Goal: Task Accomplishment & Management: Manage account settings

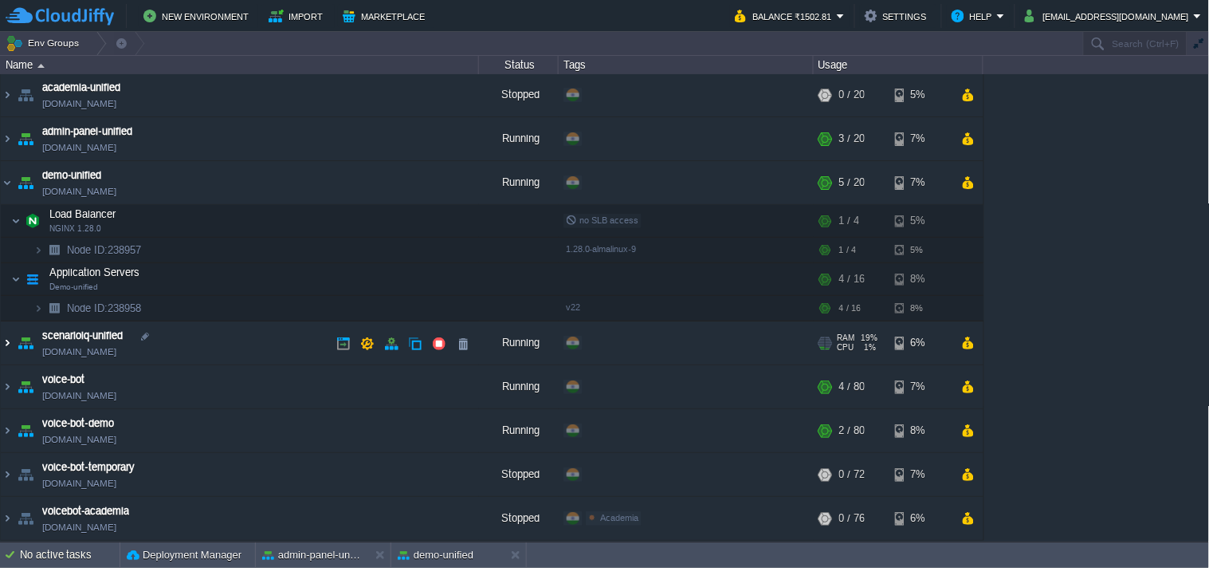
click at [6, 343] on img at bounding box center [7, 342] width 13 height 43
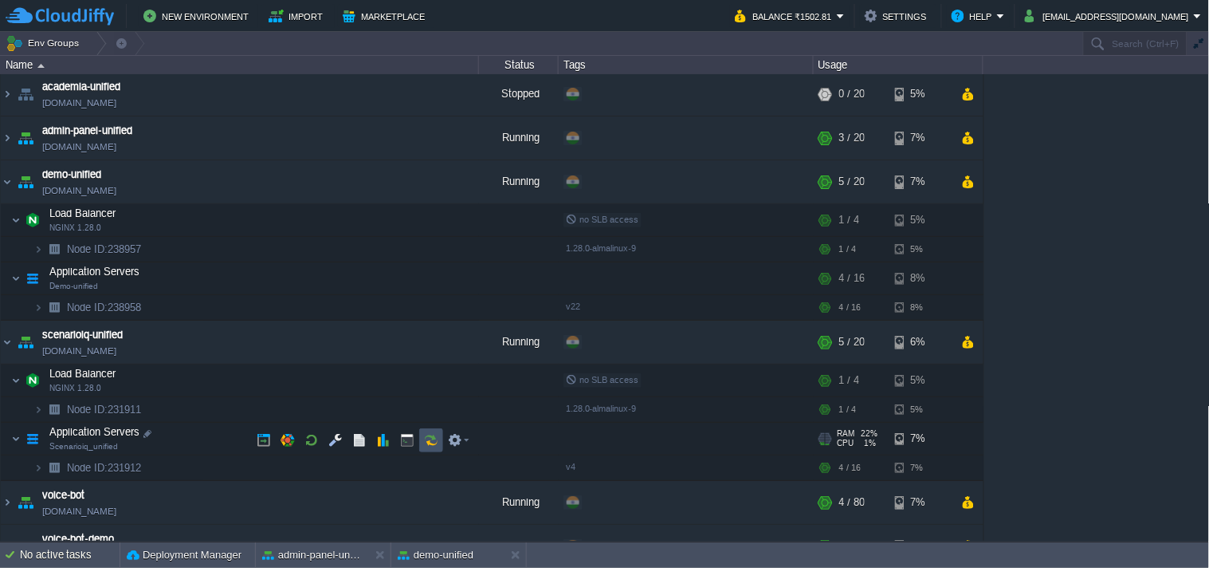
click at [437, 444] on button "button" at bounding box center [431, 440] width 14 height 14
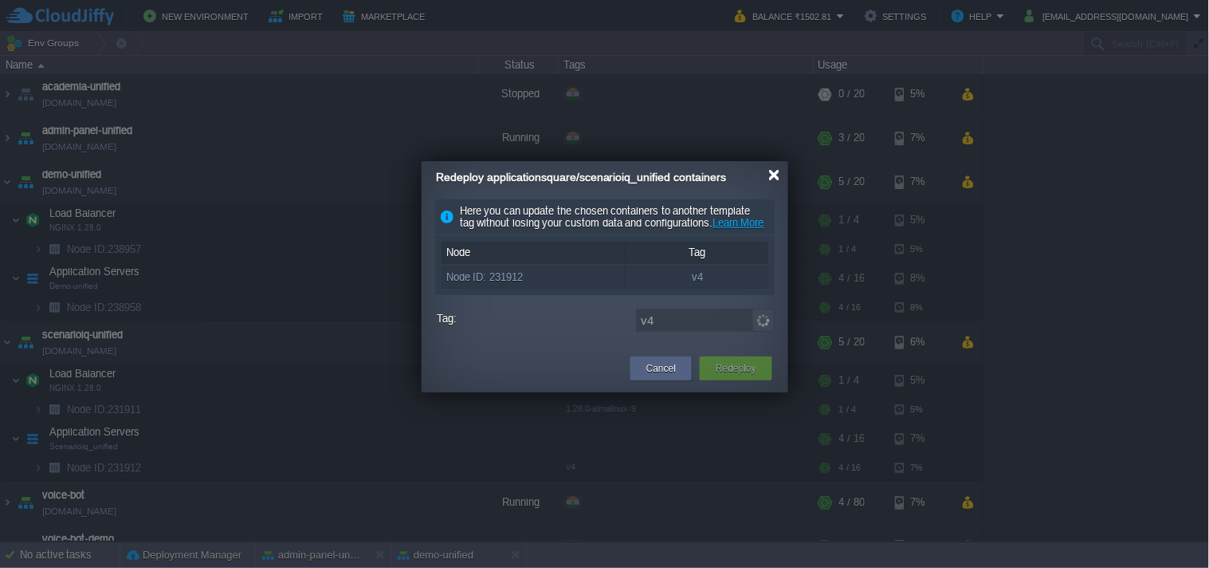
click at [770, 177] on div at bounding box center [775, 175] width 12 height 12
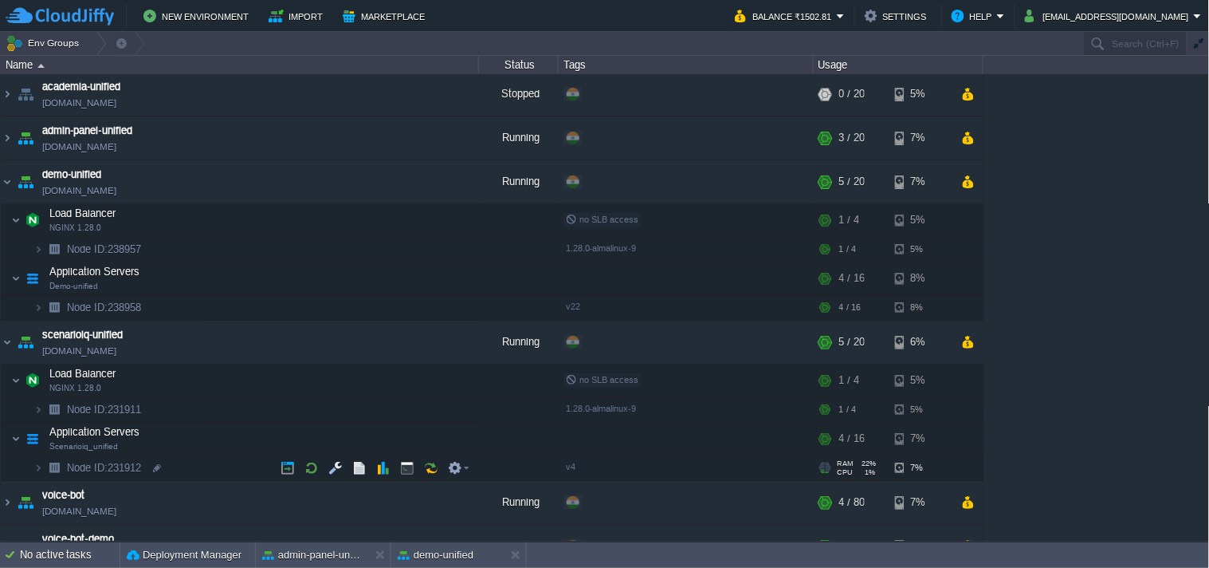
scroll to position [90, 0]
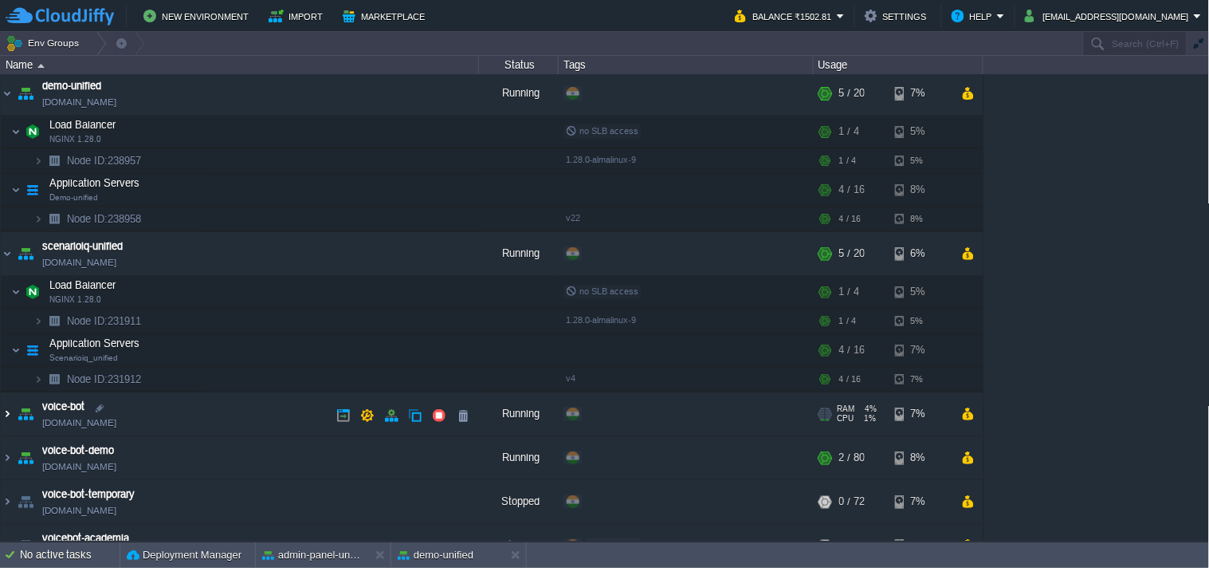
click at [9, 415] on img at bounding box center [7, 413] width 13 height 43
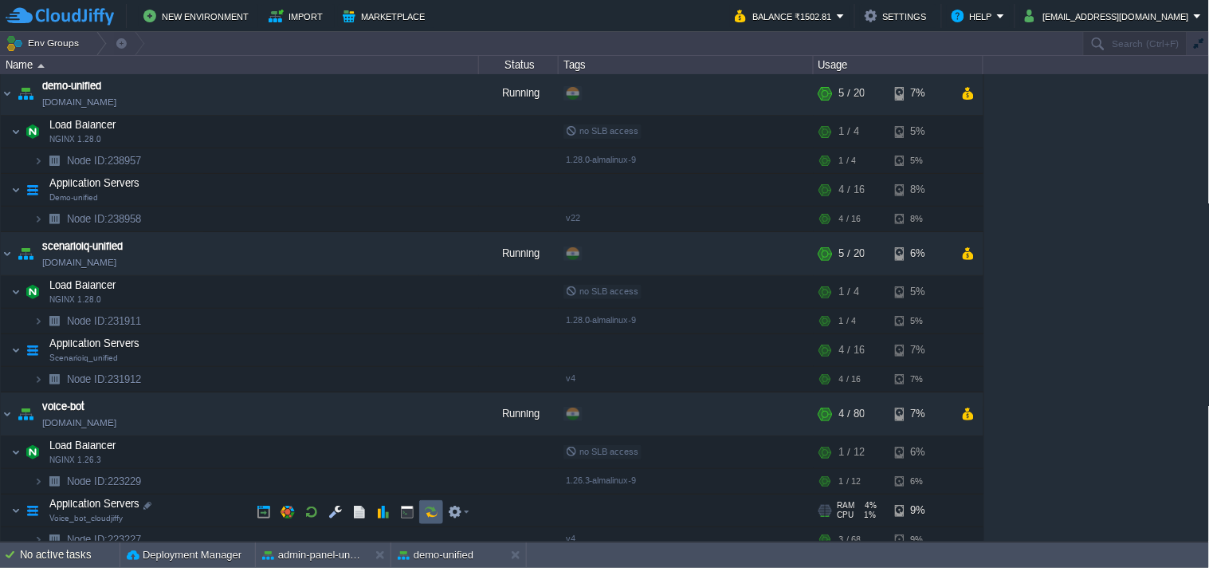
click at [424, 512] on button "button" at bounding box center [431, 512] width 14 height 14
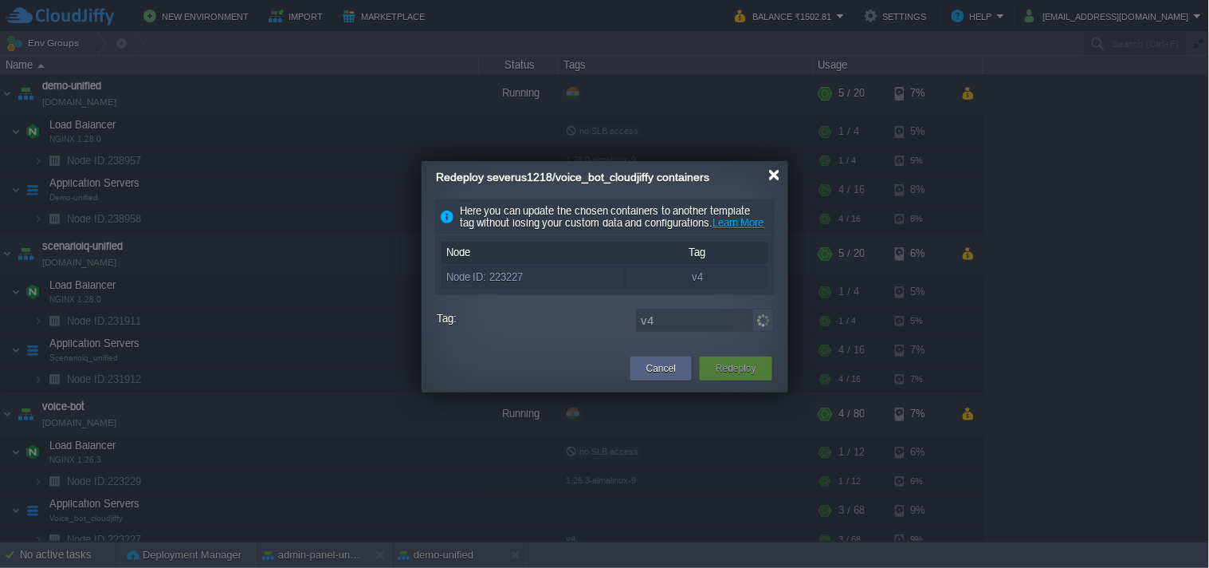
click at [771, 175] on div at bounding box center [775, 175] width 12 height 12
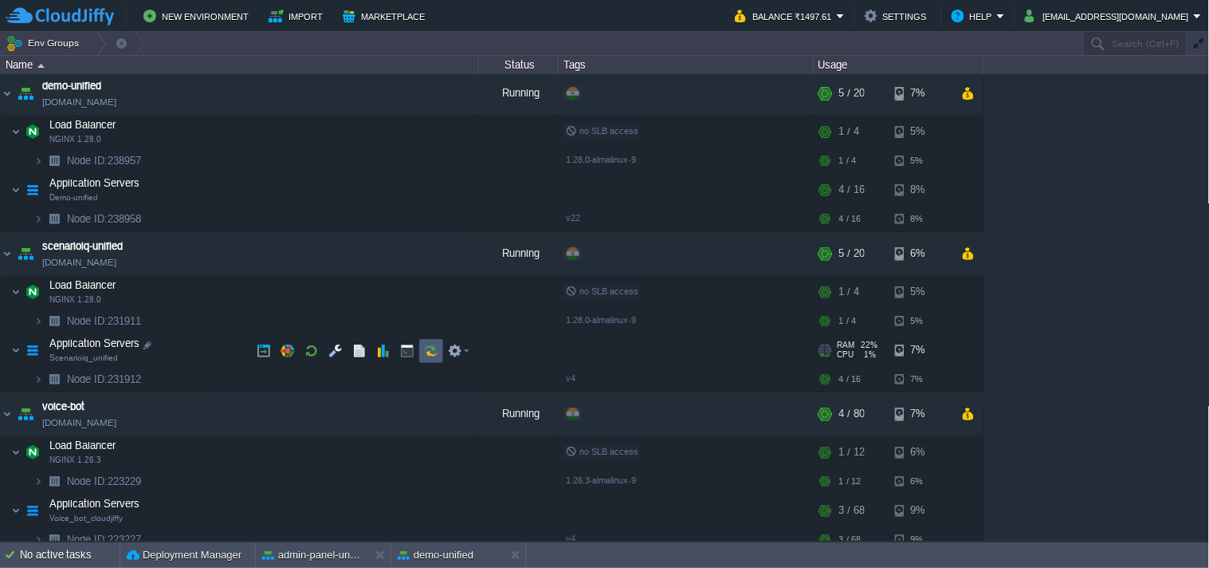
click at [421, 352] on td at bounding box center [431, 351] width 24 height 24
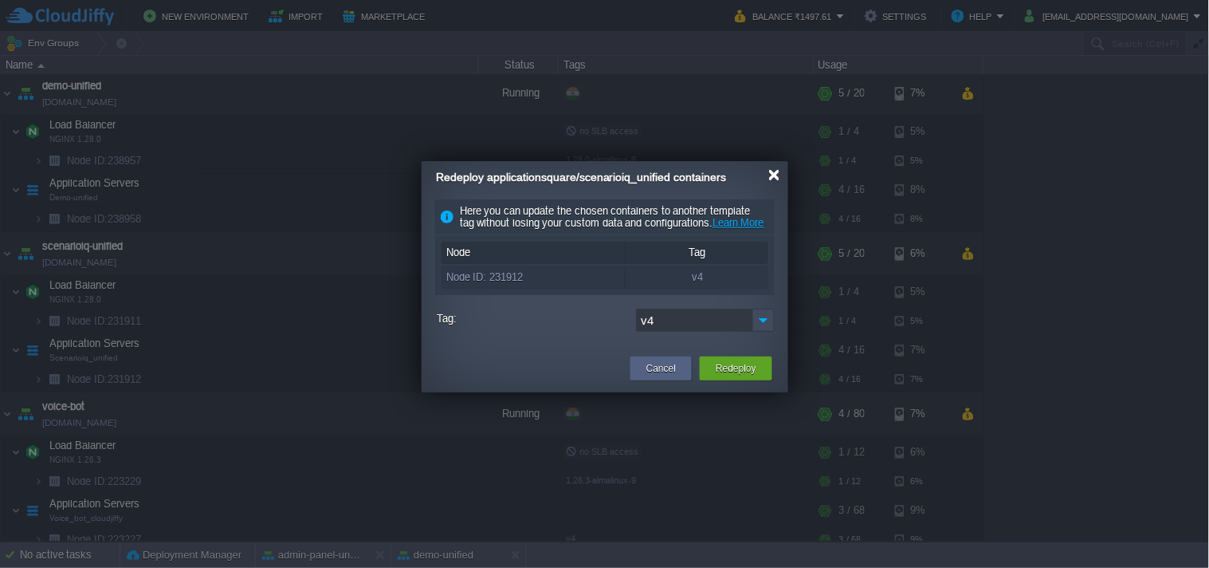
click at [776, 179] on div at bounding box center [775, 175] width 12 height 12
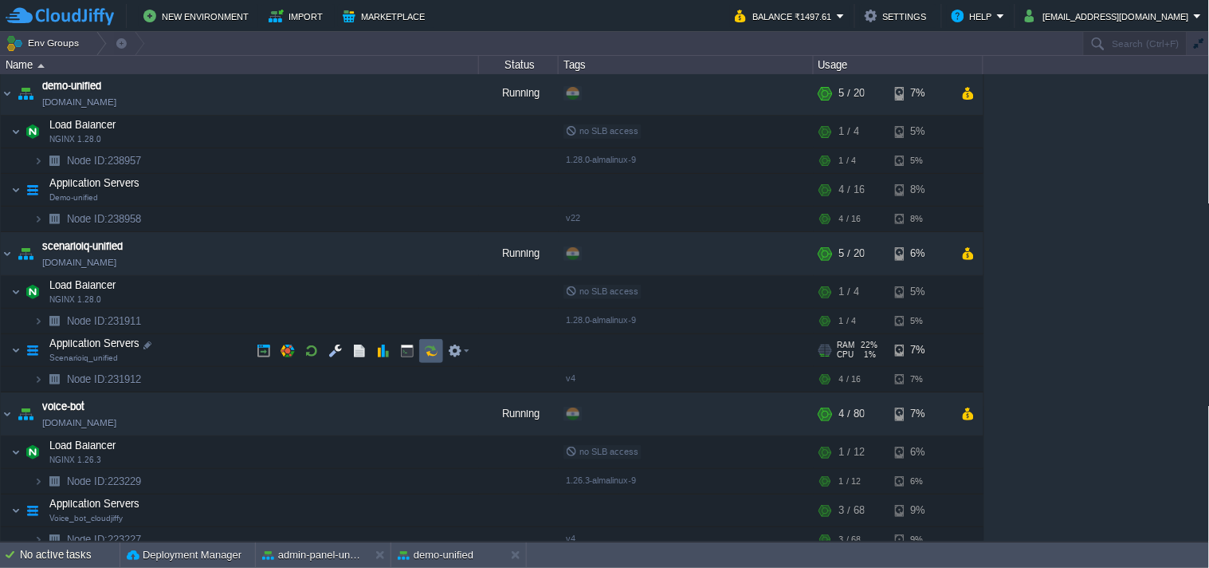
click at [423, 346] on td at bounding box center [431, 351] width 24 height 24
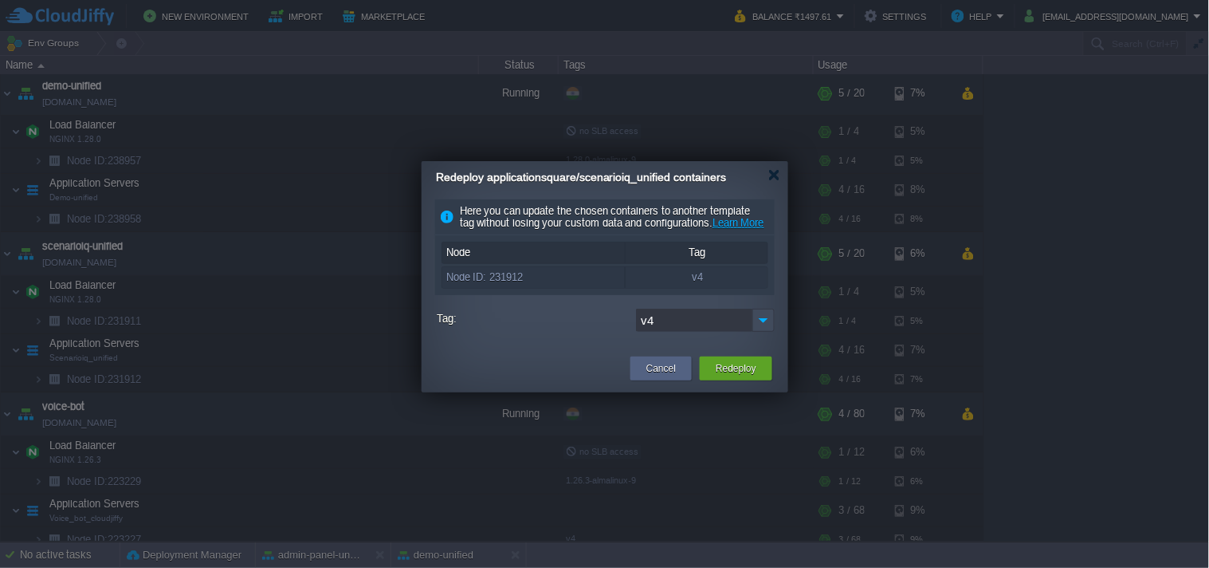
click at [667, 376] on button "Cancel" at bounding box center [661, 368] width 29 height 16
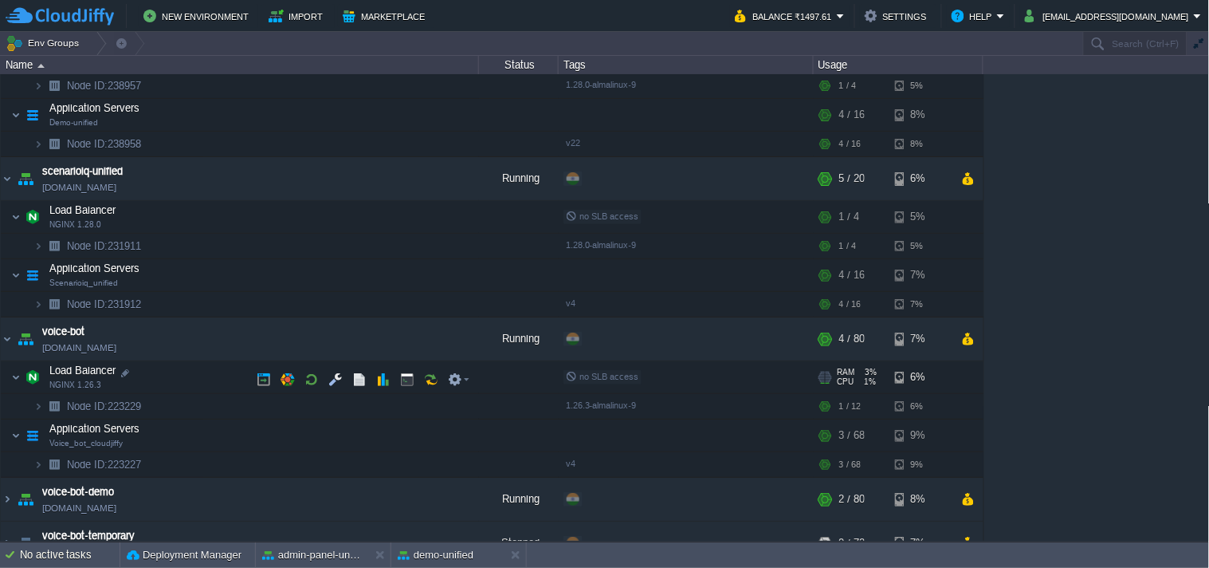
scroll to position [179, 0]
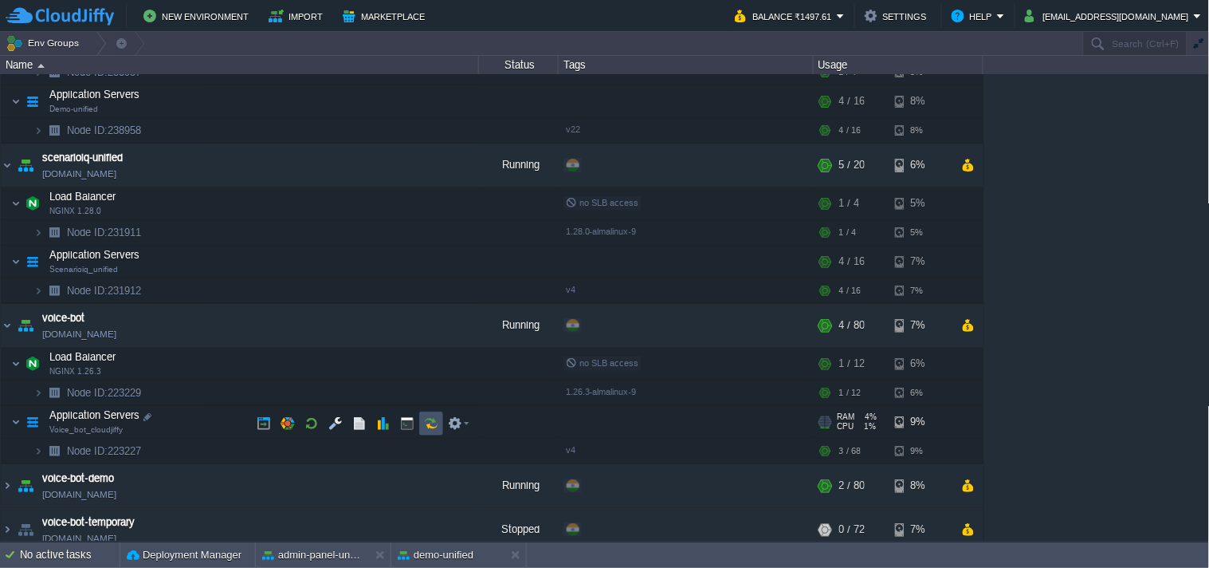
click at [433, 423] on button "button" at bounding box center [431, 423] width 14 height 14
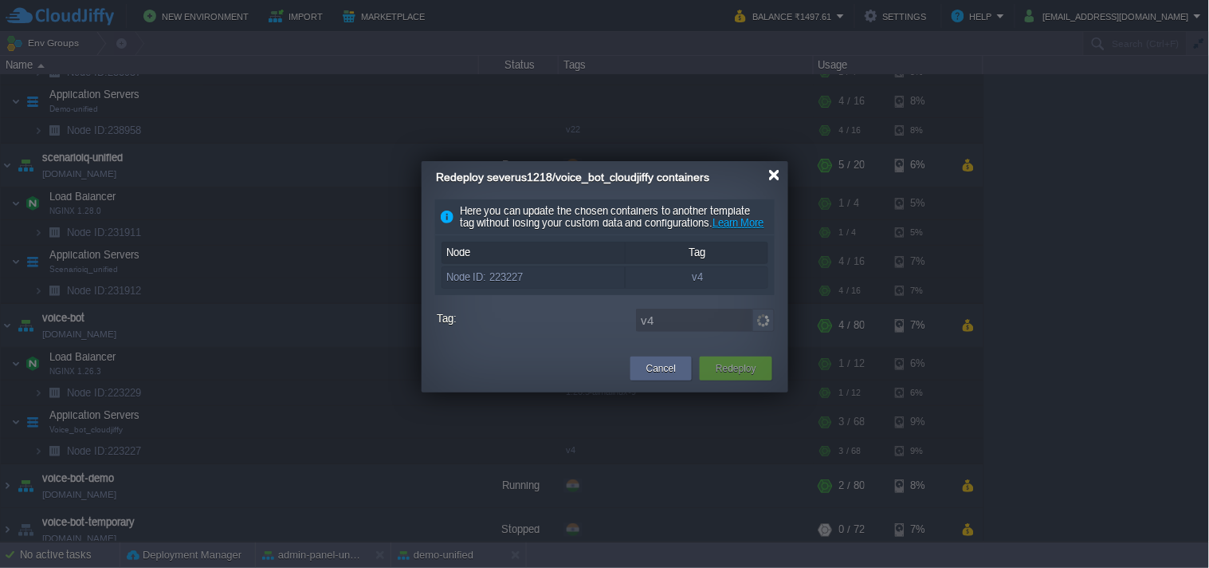
click at [775, 178] on div at bounding box center [775, 175] width 12 height 12
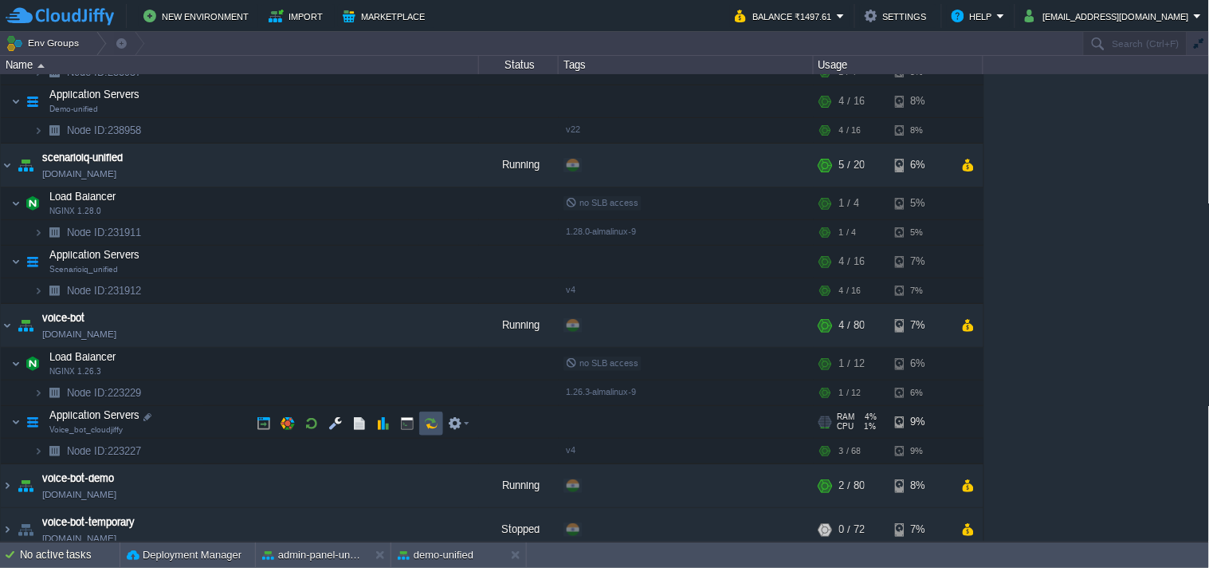
click at [427, 420] on button "button" at bounding box center [431, 423] width 14 height 14
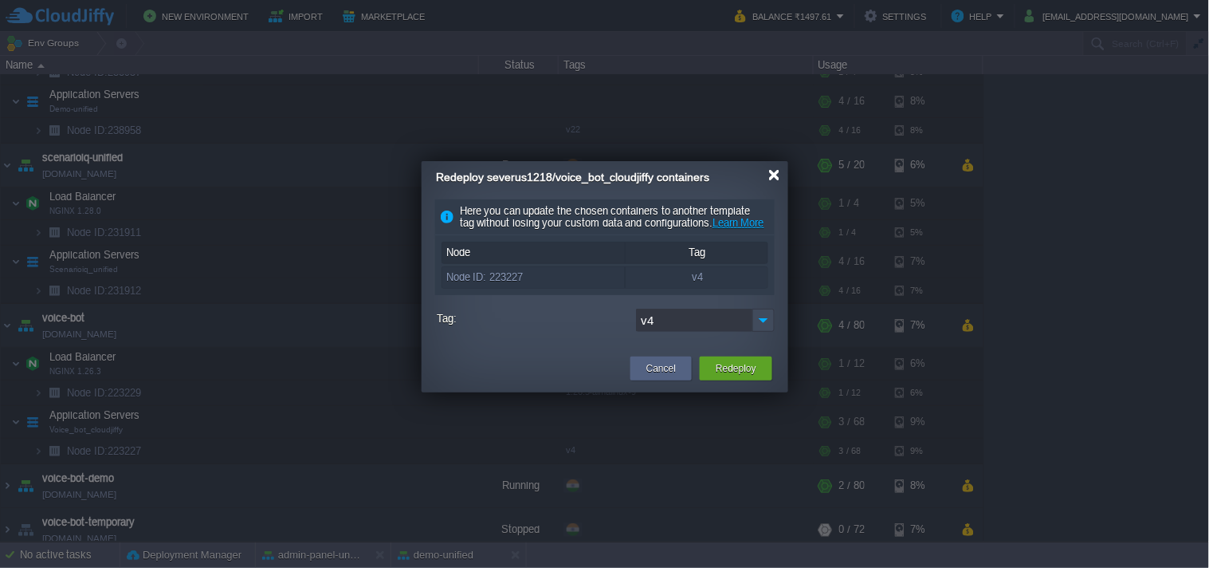
click at [770, 180] on div at bounding box center [775, 175] width 12 height 12
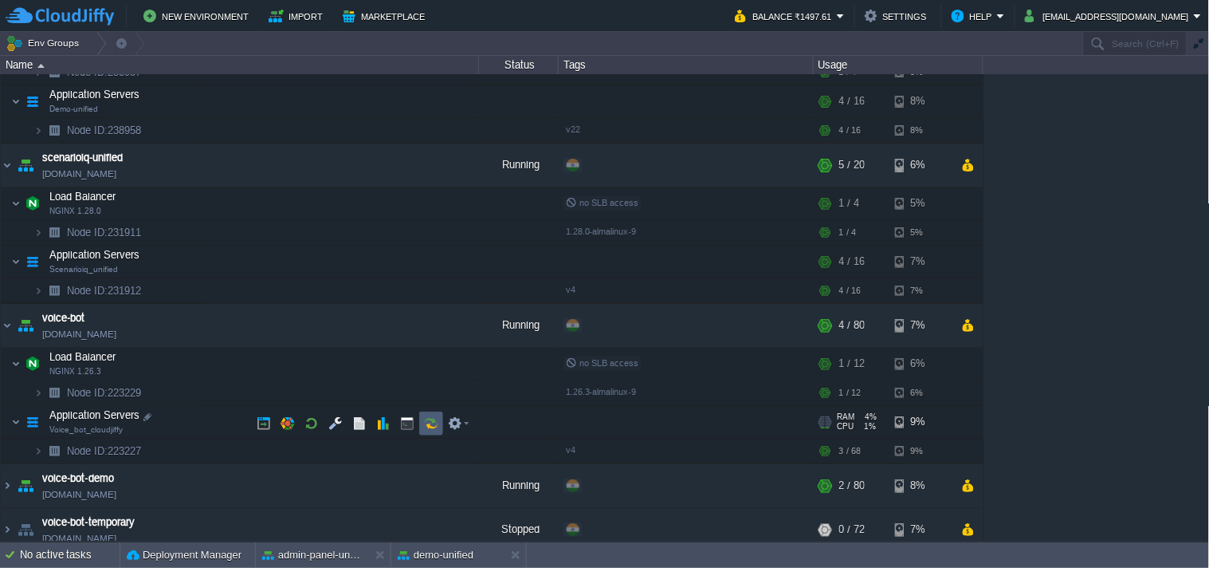
click at [434, 416] on button "button" at bounding box center [431, 423] width 14 height 14
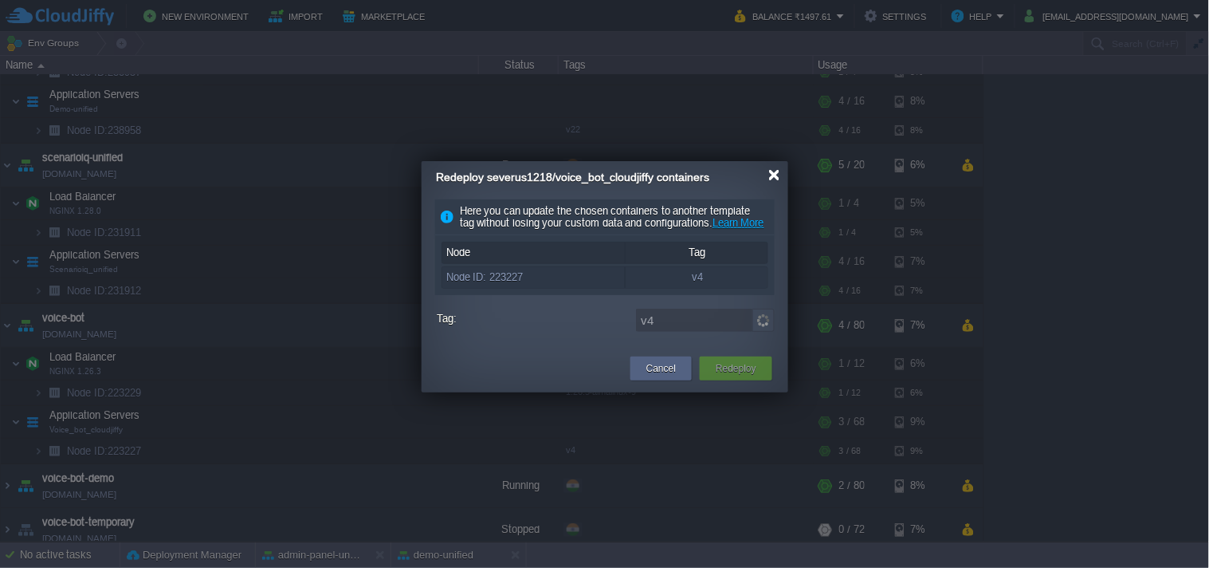
click at [772, 176] on div at bounding box center [775, 175] width 12 height 12
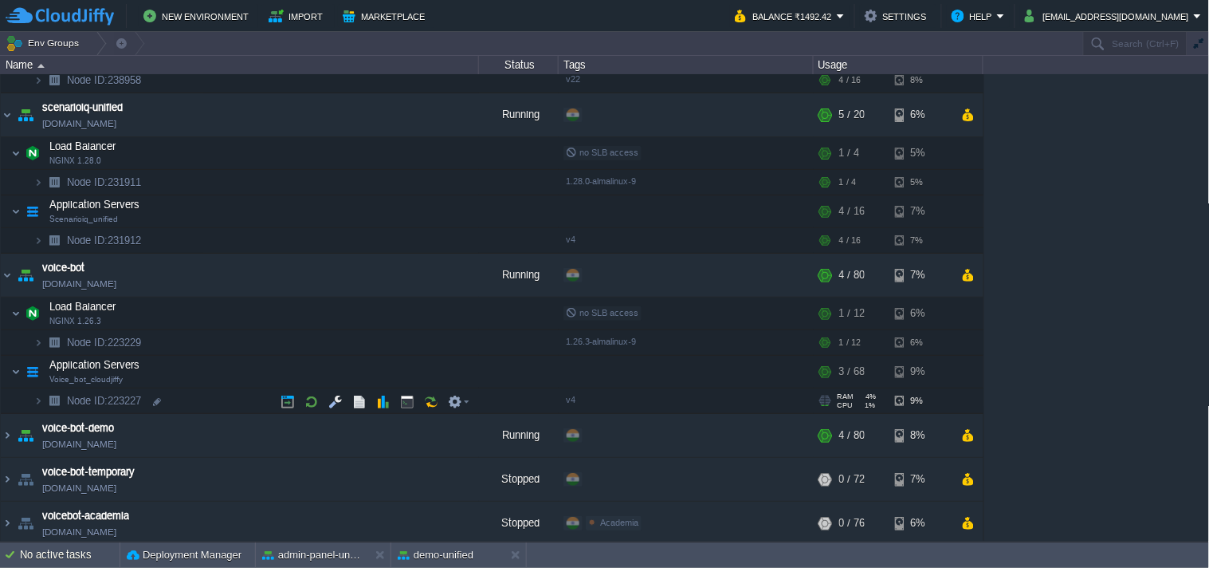
scroll to position [234, 0]
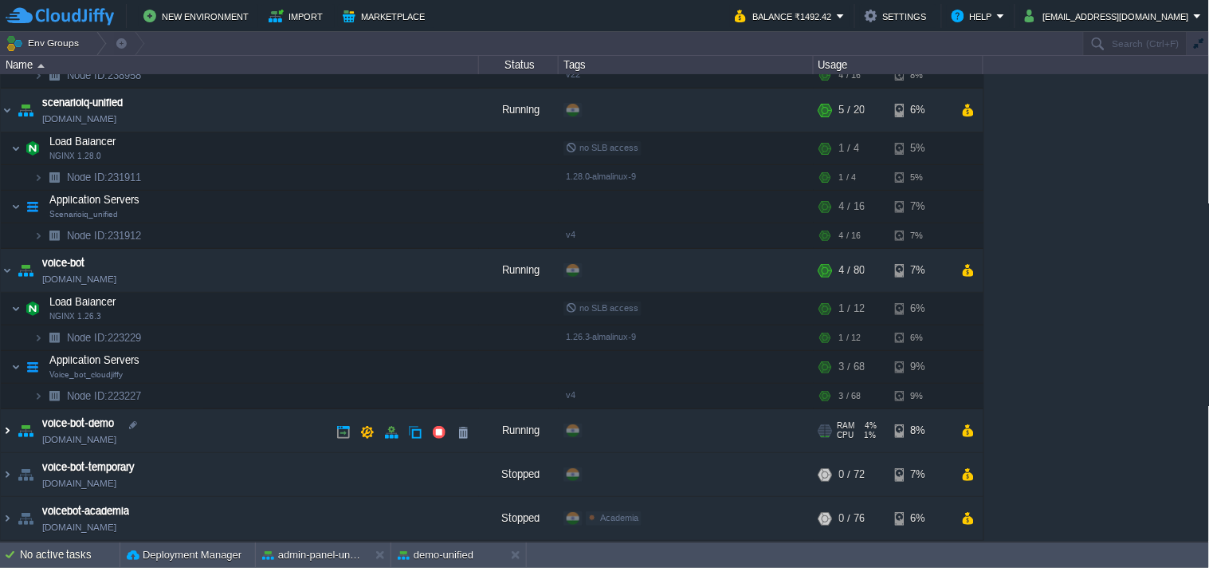
click at [4, 427] on img at bounding box center [7, 430] width 13 height 43
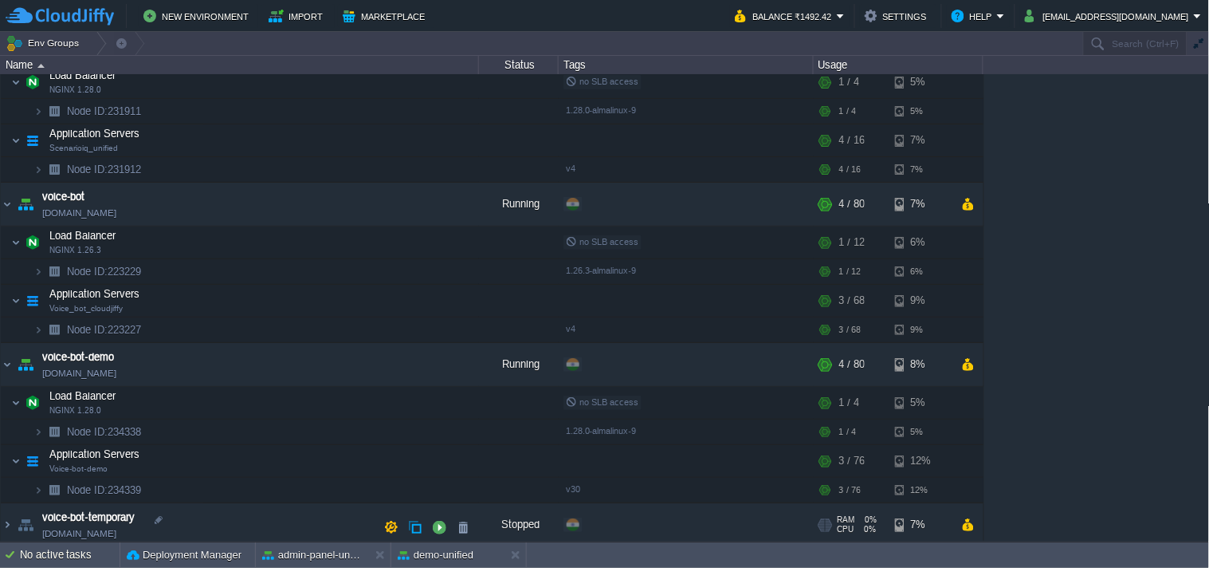
scroll to position [352, 0]
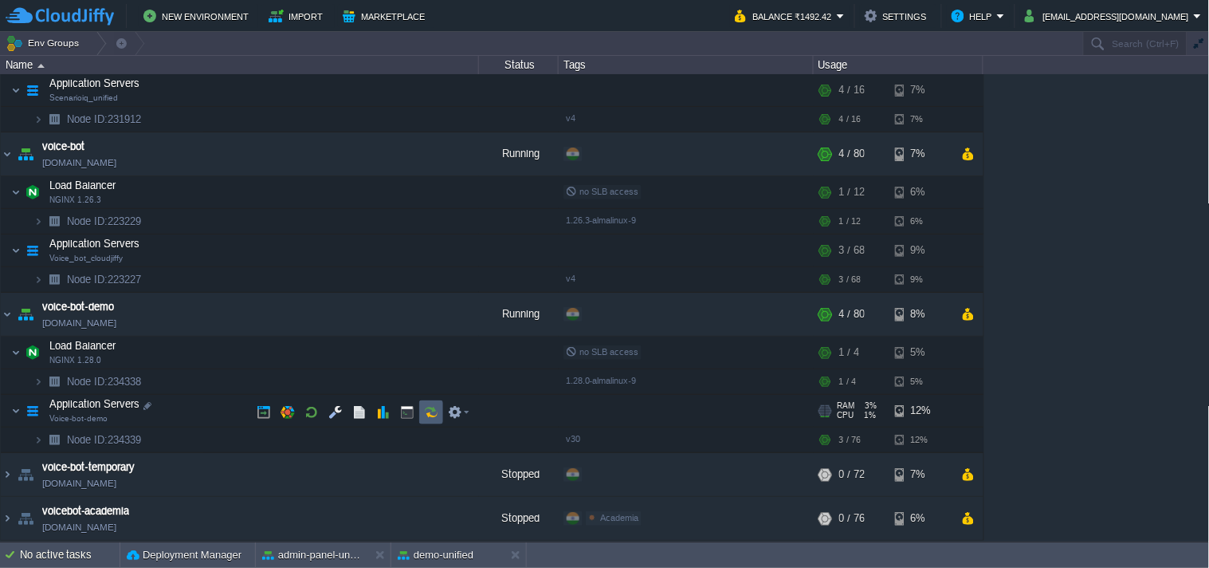
click at [427, 410] on button "button" at bounding box center [431, 412] width 14 height 14
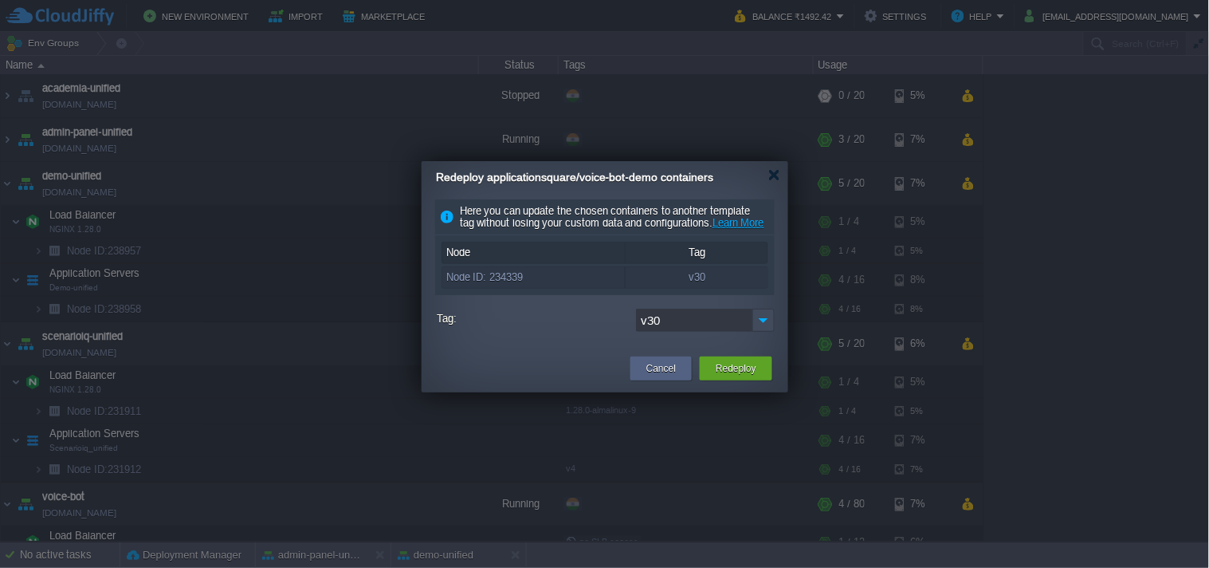
scroll to position [352, 0]
